Goal: Task Accomplishment & Management: Use online tool/utility

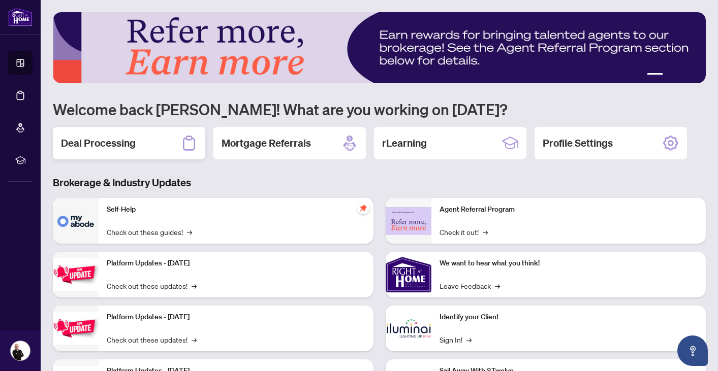
click at [139, 147] on div "Deal Processing" at bounding box center [129, 143] width 152 height 33
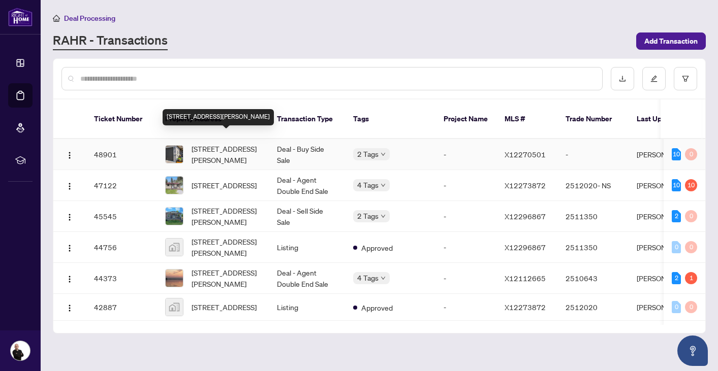
click at [217, 145] on span "27 Ridgeway Pl, Belleville, Ontario K8P 5G3, Canada" at bounding box center [226, 154] width 69 height 22
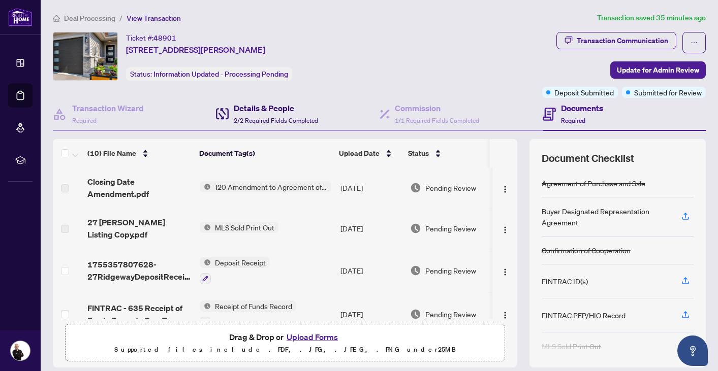
click at [275, 112] on h4 "Details & People" at bounding box center [276, 108] width 84 height 12
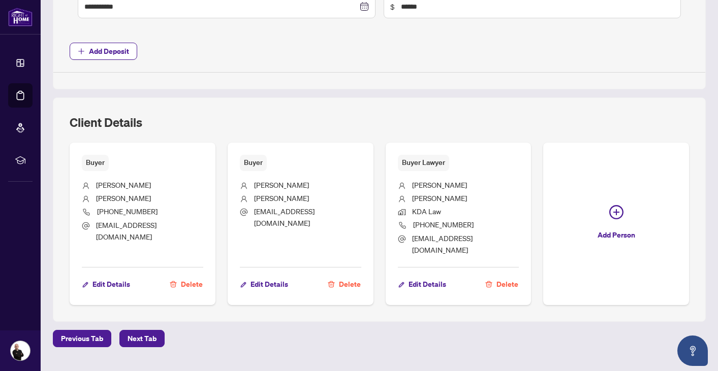
scroll to position [504, 0]
click at [433, 252] on div "Buyer Lawyer Matthew Ward KDA Law 613-966-7771 belleville@kdalaw.ca Edit Detail…" at bounding box center [459, 223] width 146 height 163
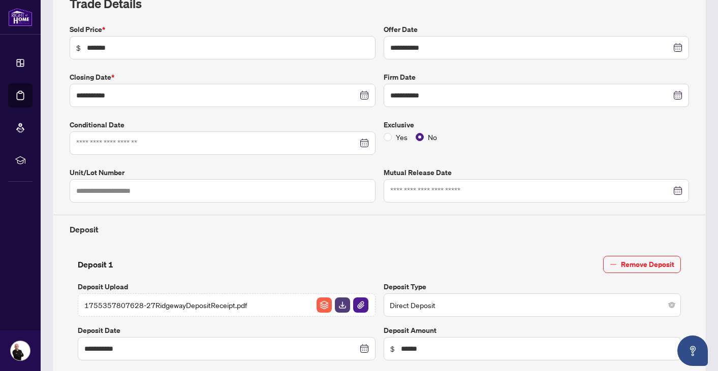
scroll to position [0, 0]
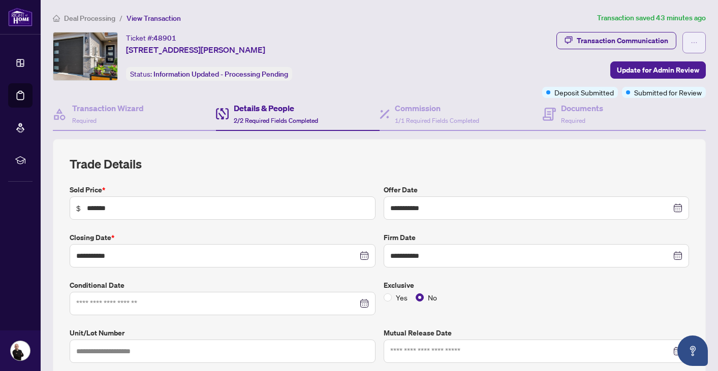
click at [694, 40] on icon "ellipsis" at bounding box center [693, 42] width 7 height 7
click at [454, 69] on div "Ticket #: 48901 27 Ridgeway Pl, Belleville, Ontario K8P 5G3, Canada Status: Inf…" at bounding box center [295, 56] width 485 height 49
click at [96, 16] on span "Deal Processing" at bounding box center [89, 18] width 51 height 9
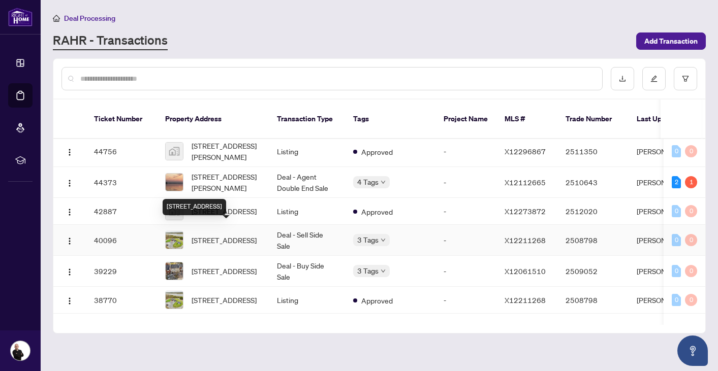
click at [225, 235] on span "452A COLDWATER Rd, Tweed, Ontario K0K 2L0, Canada" at bounding box center [224, 240] width 65 height 11
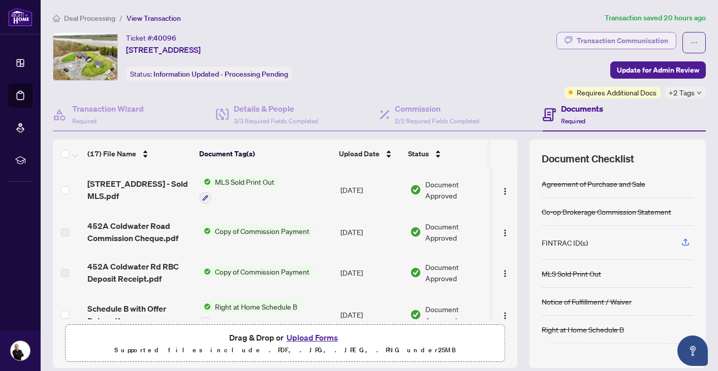
click at [585, 39] on div "Transaction Communication" at bounding box center [622, 41] width 91 height 16
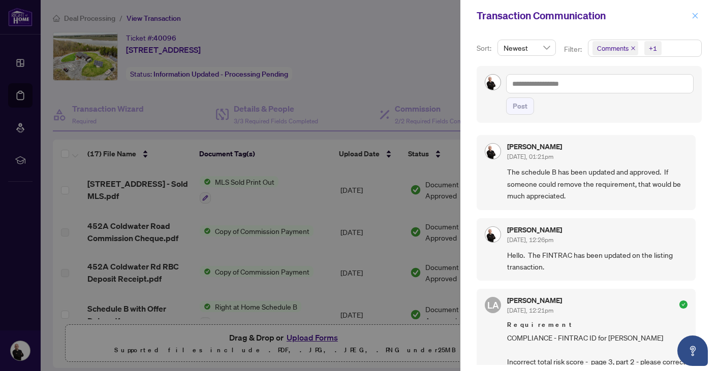
click at [697, 16] on icon "close" at bounding box center [694, 15] width 7 height 7
